Goal: Task Accomplishment & Management: Complete application form

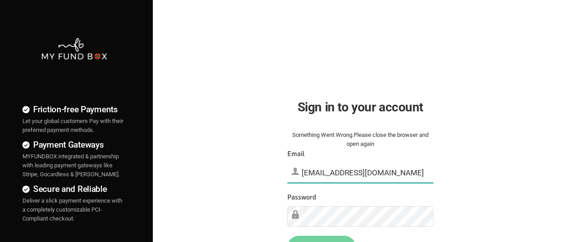
type input "[EMAIL_ADDRESS][DOMAIN_NAME]"
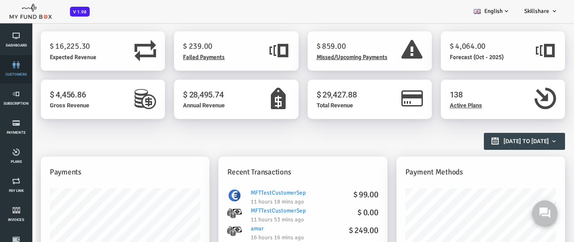
click at [16, 69] on link "customers" at bounding box center [16, 69] width 27 height 29
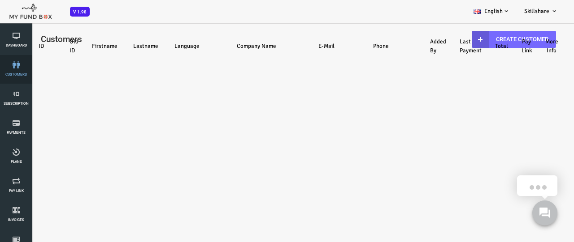
select select "100"
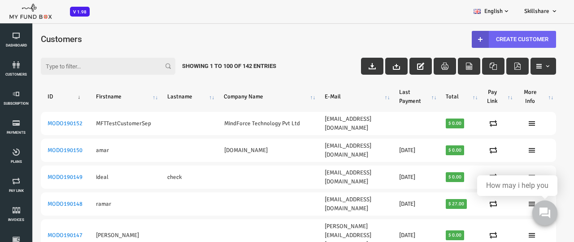
click at [485, 39] on link "Create Customer" at bounding box center [491, 39] width 84 height 17
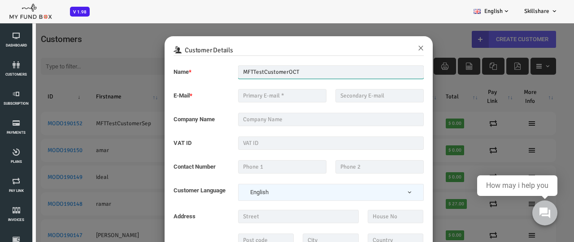
type input "MFTTestCustomerOCT"
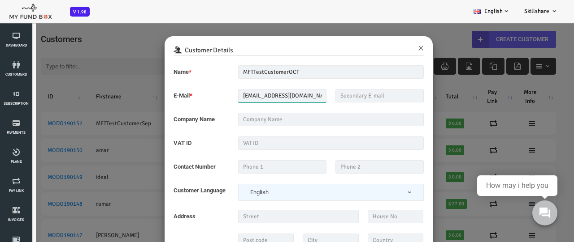
type input "[EMAIL_ADDRESS][DOMAIN_NAME]"
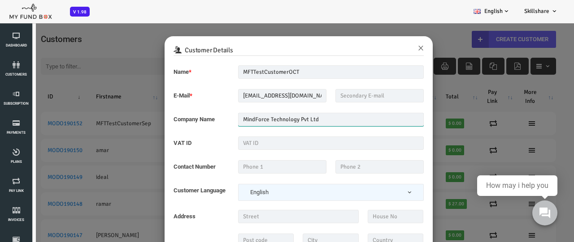
type input "MindForce Technology Pvt Ltd"
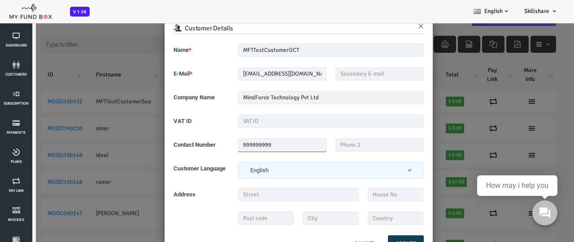
type input "999999999"
click at [381, 239] on button "Create" at bounding box center [383, 244] width 36 height 17
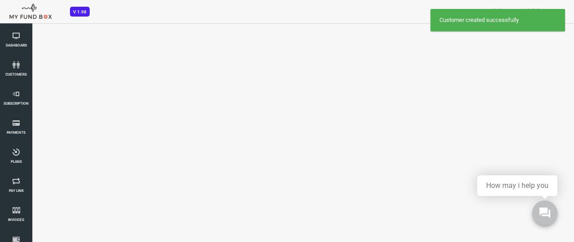
select select "100"
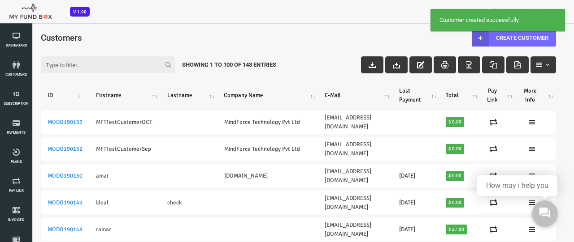
scroll to position [0, 0]
